Goal: Task Accomplishment & Management: Manage account settings

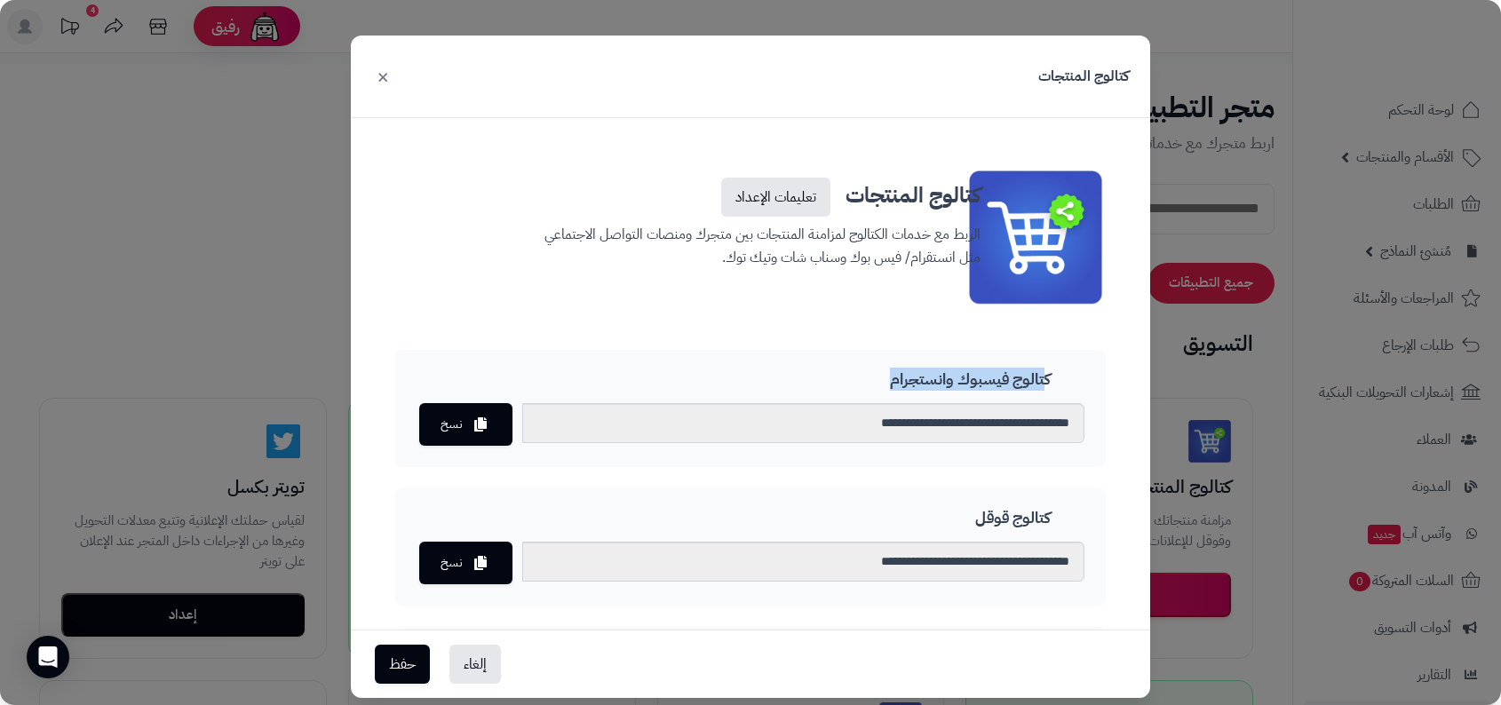
scroll to position [107, 0]
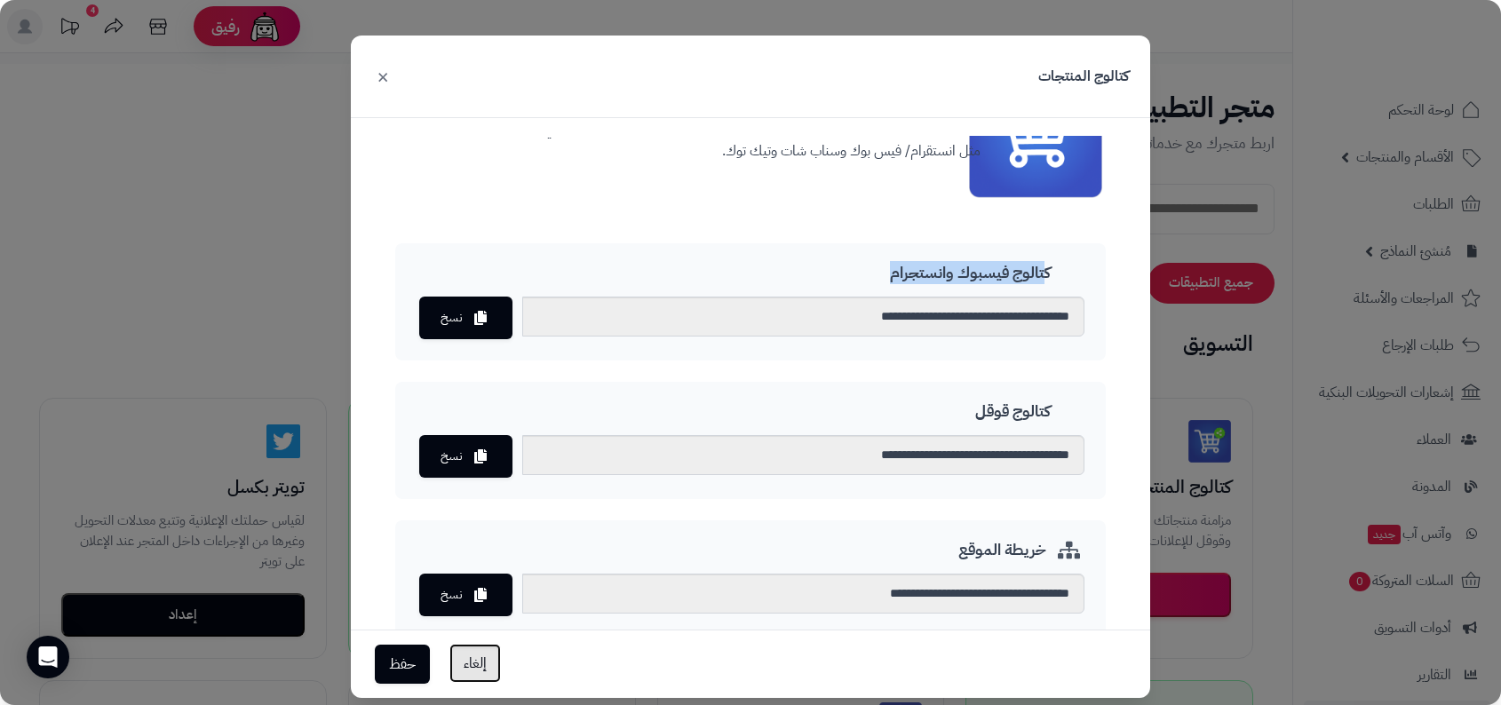
click at [482, 671] on button "إلغاء" at bounding box center [475, 663] width 52 height 39
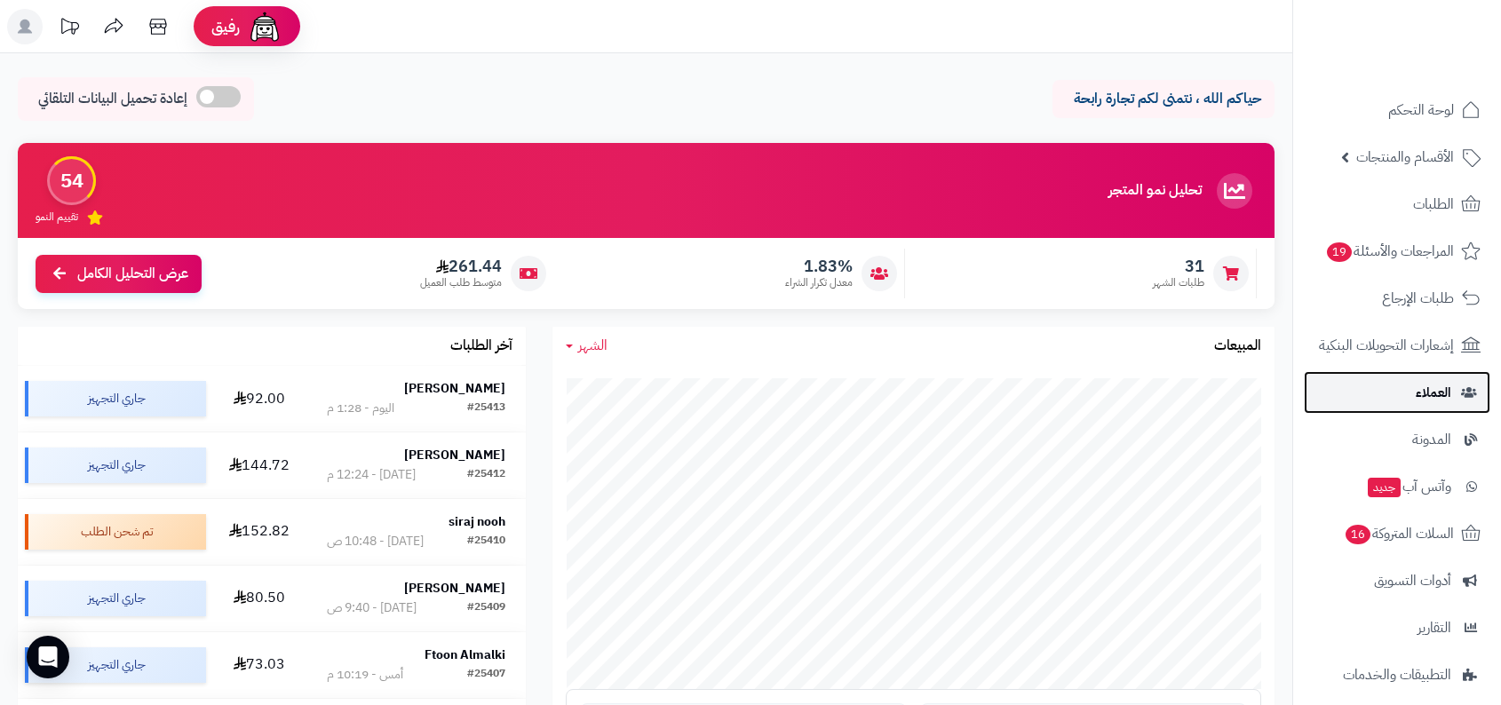
click at [1440, 397] on span "العملاء" at bounding box center [1434, 392] width 36 height 25
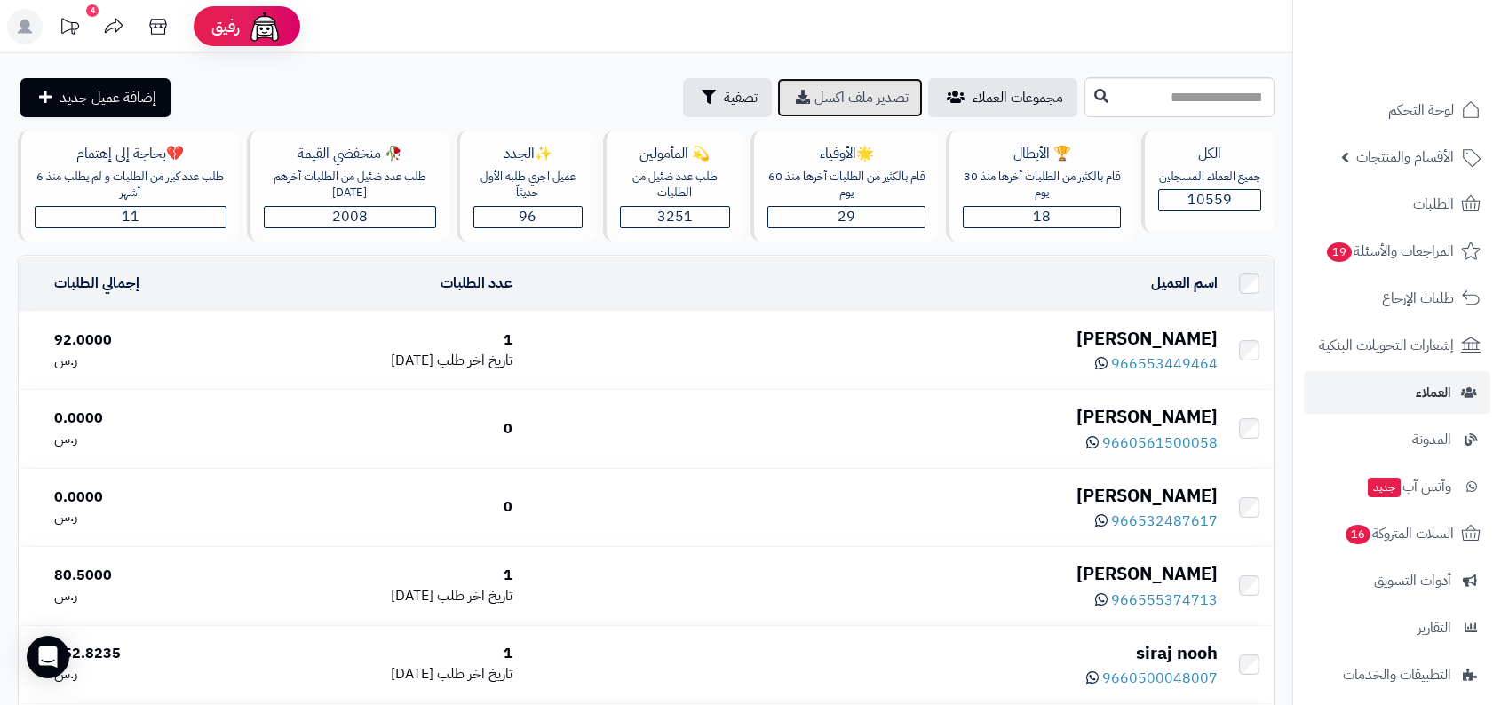
click at [803, 105] on link "تصدير ملف اكسل" at bounding box center [850, 97] width 146 height 39
click at [944, 33] on header "رفيق ! 4 الطلبات معالجة مكتمل إرجاع المنتجات العملاء المتواجدون الان 10559 عملا…" at bounding box center [750, 26] width 1501 height 53
click at [494, 87] on div "مجموعات العملاء تصدير ملف اكسل تصفية إضافة عميل جديد" at bounding box center [549, 97] width 1062 height 39
